Goal: Communication & Community: Connect with others

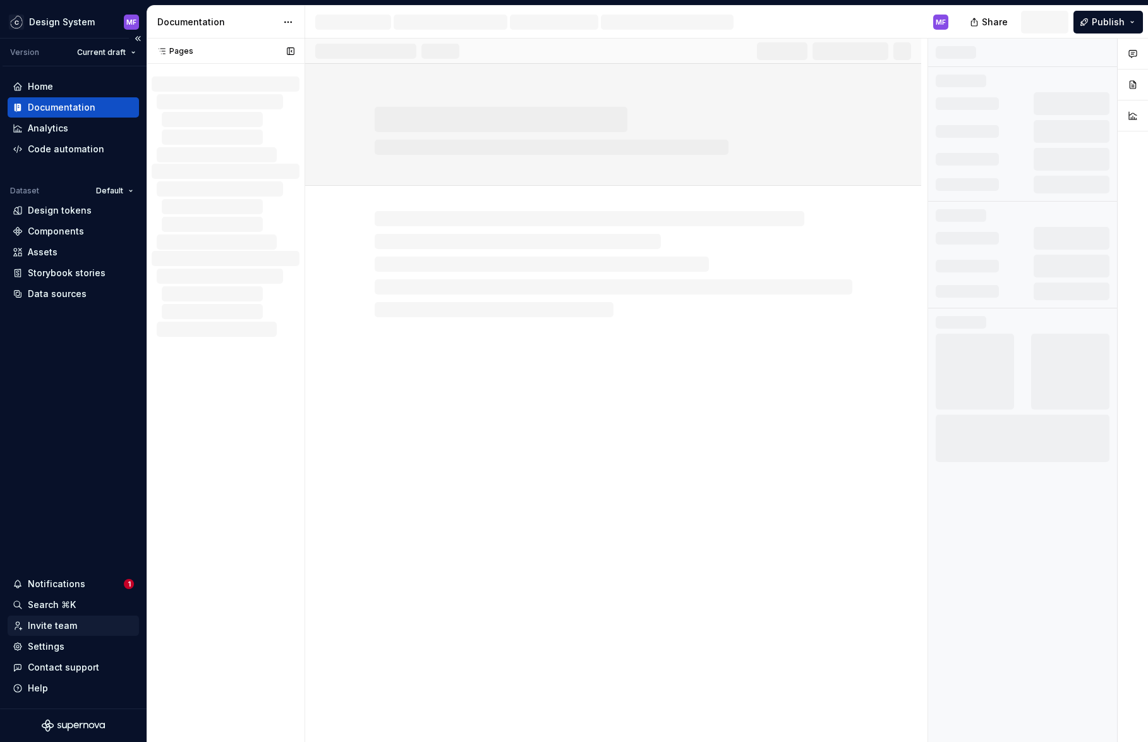
click at [44, 633] on div "Invite team" at bounding box center [73, 626] width 131 height 20
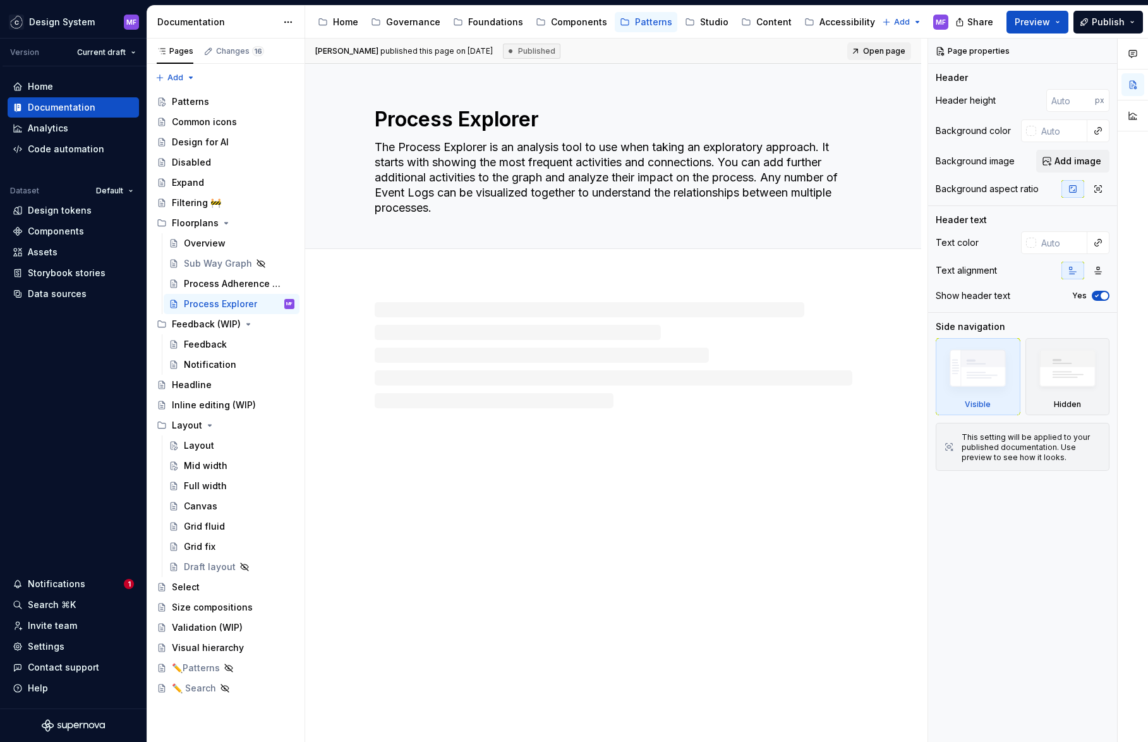
type textarea "*"
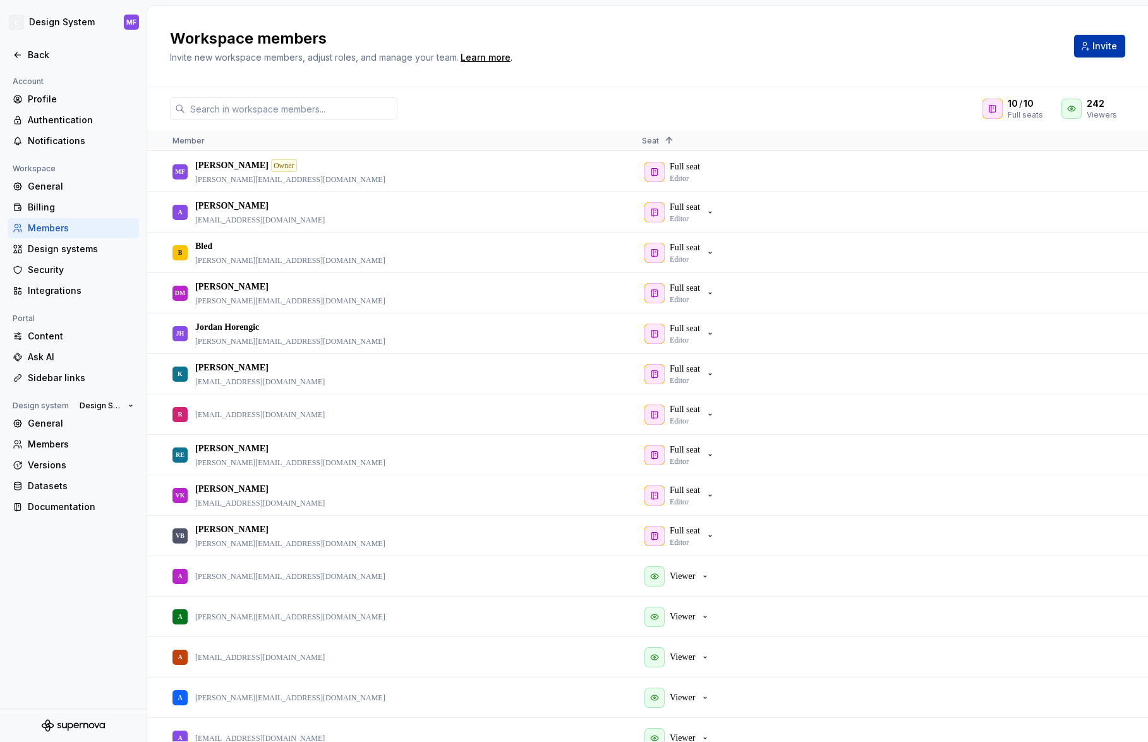
click at [1076, 42] on button "Invite" at bounding box center [1099, 46] width 51 height 23
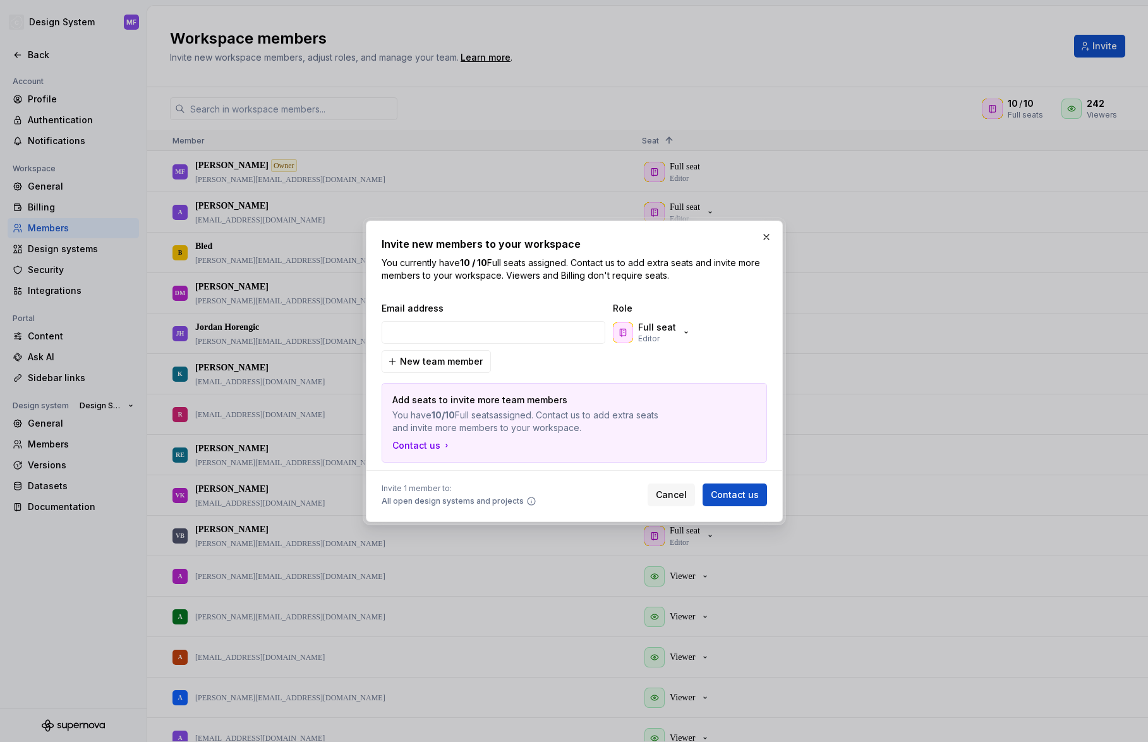
type input "[EMAIL_ADDRESS][DOMAIN_NAME]"
click at [644, 334] on p "Editor" at bounding box center [648, 339] width 21 height 10
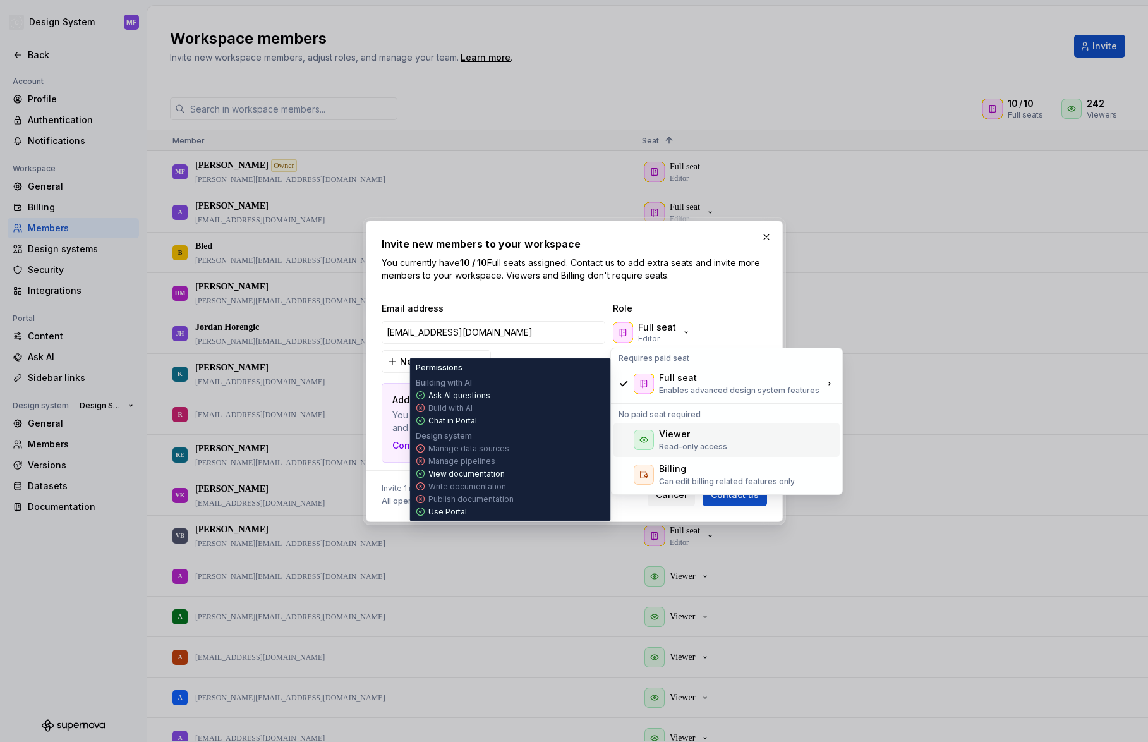
click at [669, 436] on div "Viewer" at bounding box center [674, 434] width 31 height 13
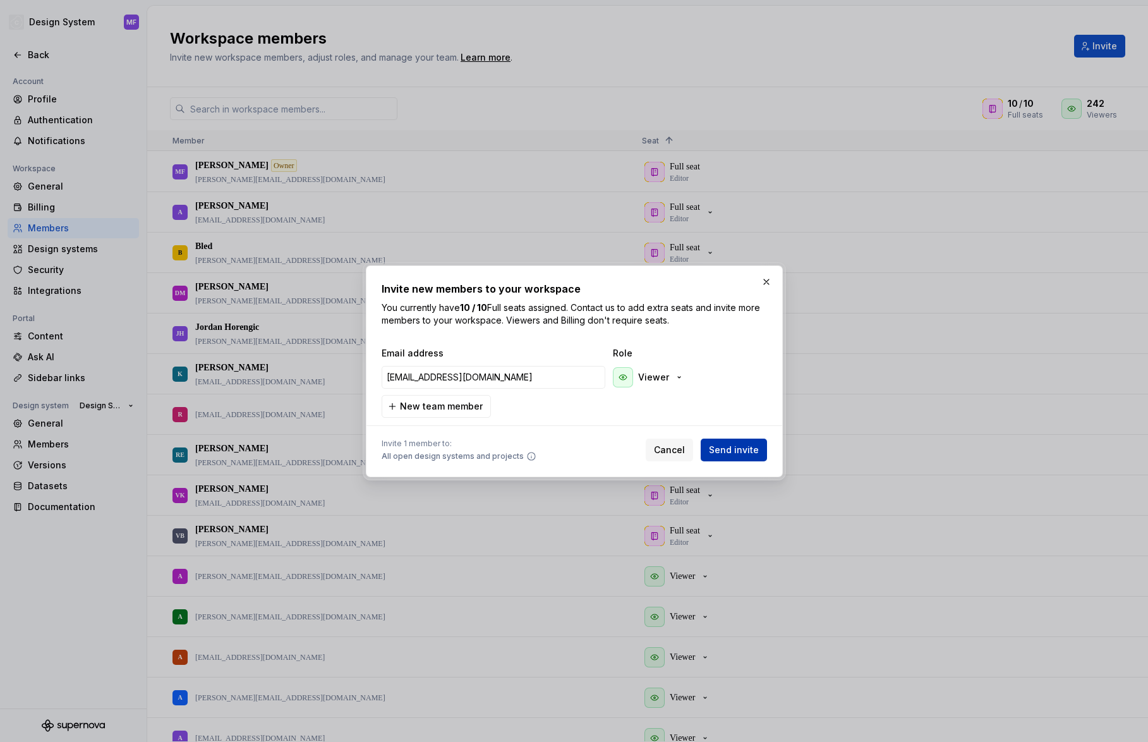
click at [742, 444] on span "Send invite" at bounding box center [734, 450] width 50 height 13
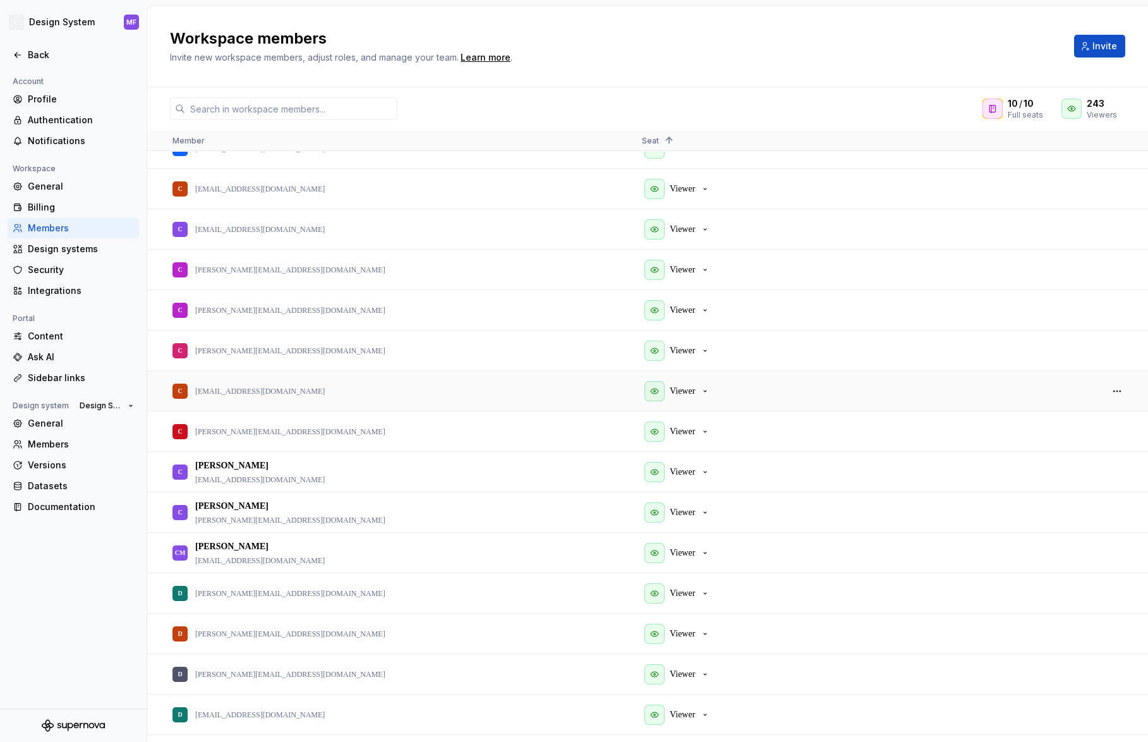
scroll to position [1966, 0]
